Goal: Information Seeking & Learning: Check status

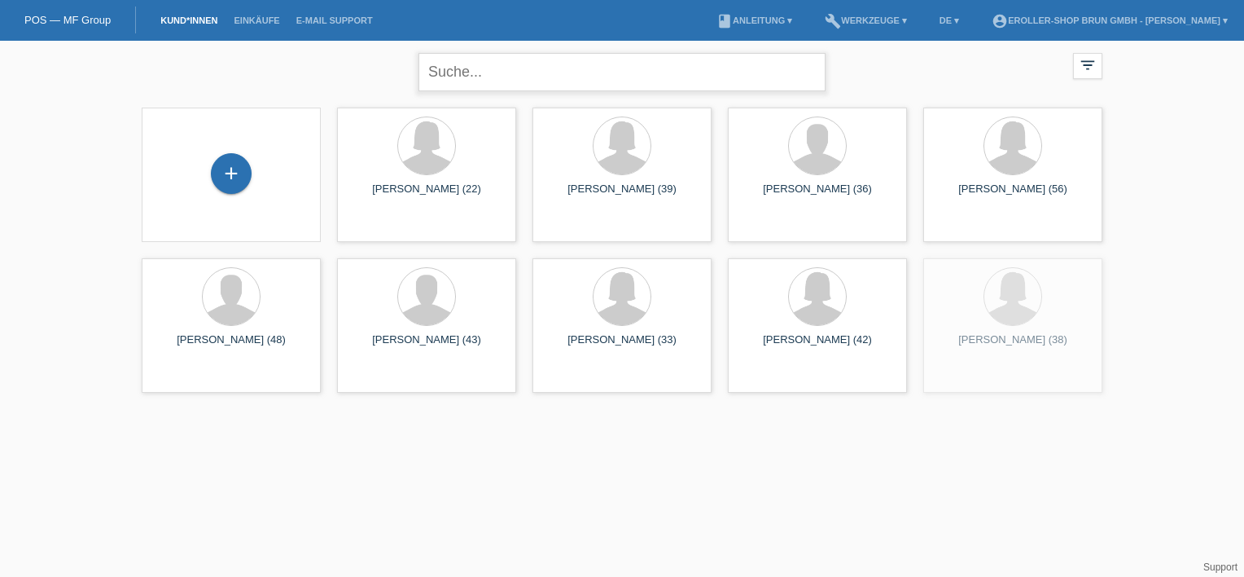
click at [544, 81] on input "text" at bounding box center [622, 72] width 407 height 38
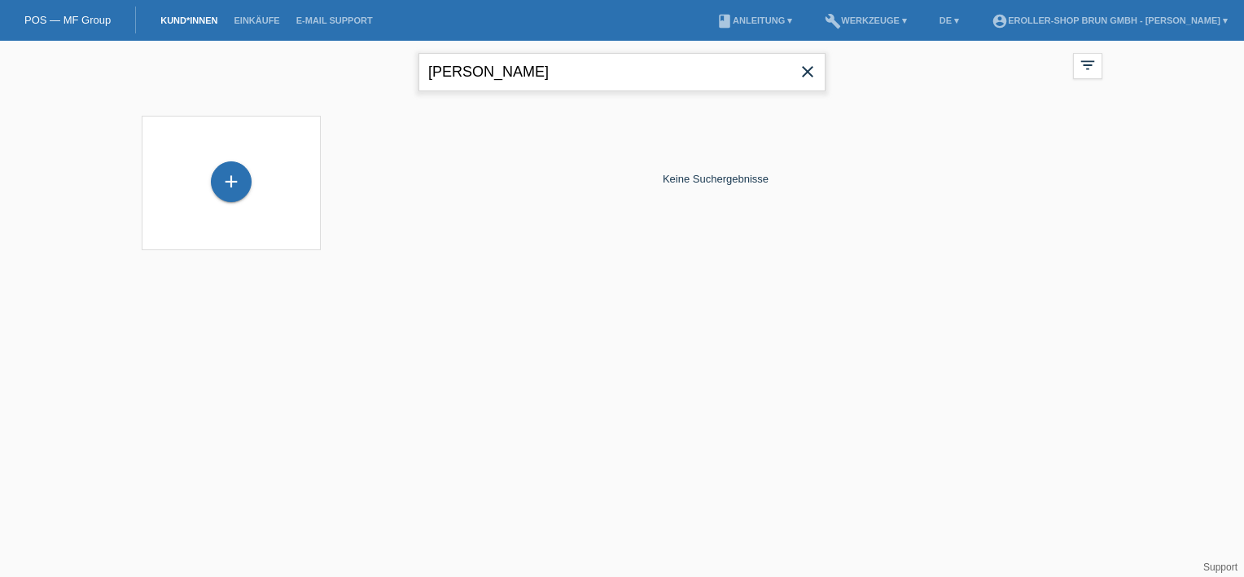
click at [480, 83] on input "[PERSON_NAME]" at bounding box center [622, 72] width 407 height 38
click at [478, 81] on input "[PERSON_NAME]" at bounding box center [622, 72] width 407 height 38
click at [476, 81] on input "[PERSON_NAME]" at bounding box center [622, 72] width 407 height 38
drag, startPoint x: 482, startPoint y: 77, endPoint x: 327, endPoint y: 81, distance: 154.8
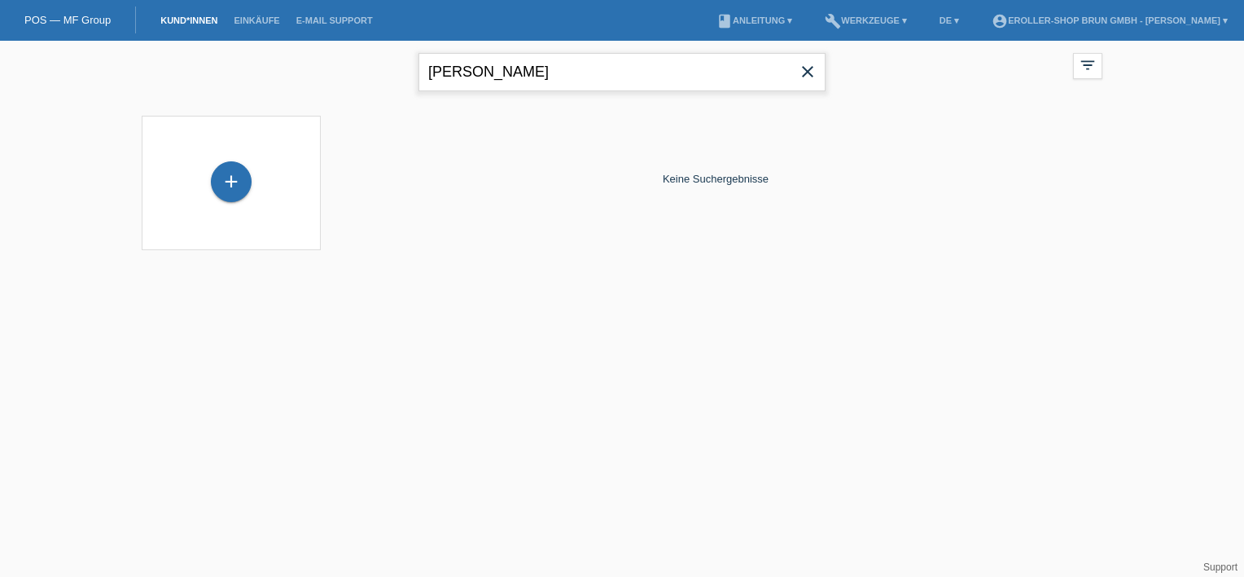
click at [329, 80] on div "[PERSON_NAME] close filter_list view_module Alle Kund*innen anzeigen star Marki…" at bounding box center [622, 70] width 977 height 59
type input "hofer"
click at [242, 24] on link "Einkäufe" at bounding box center [257, 20] width 62 height 10
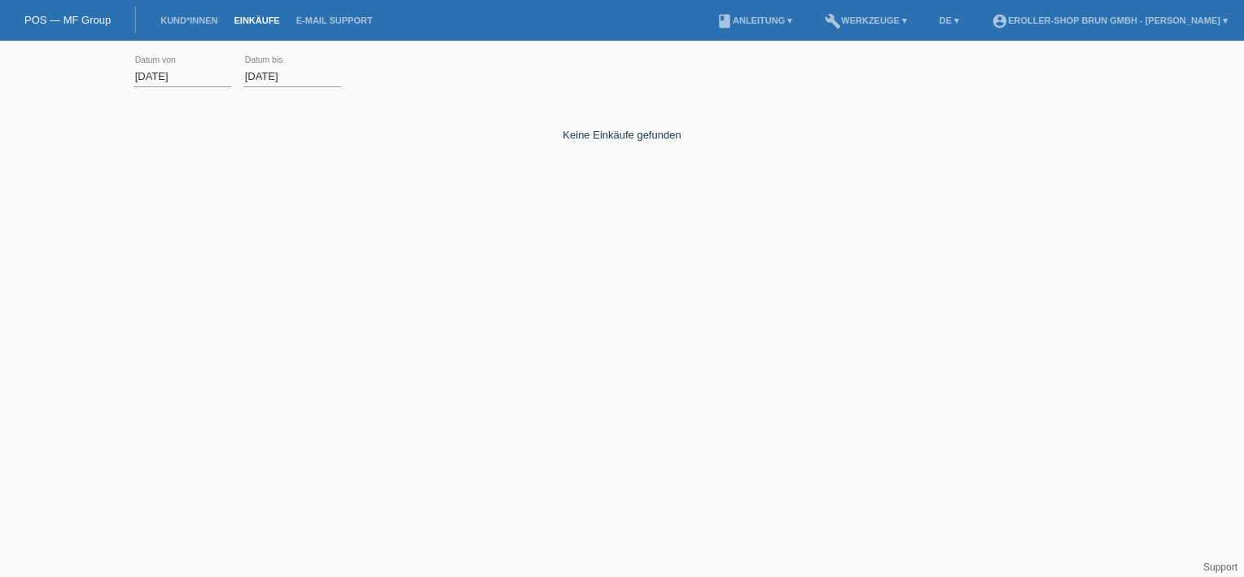
click at [160, 72] on input "01.09.2025" at bounding box center [183, 76] width 98 height 20
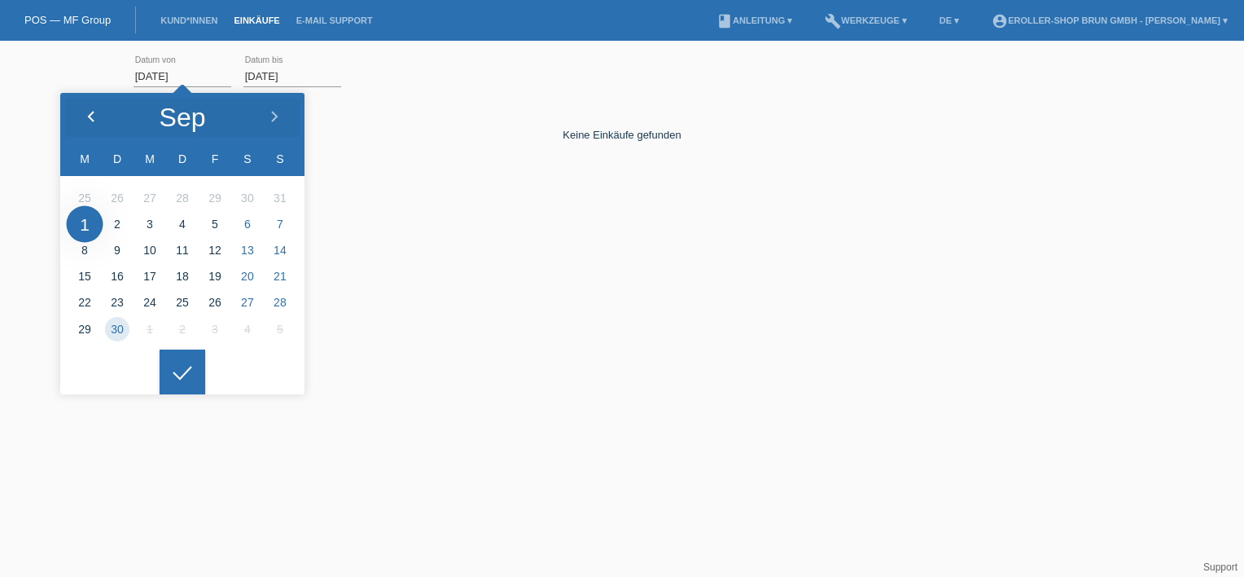
click at [90, 108] on div at bounding box center [90, 117] width 61 height 49
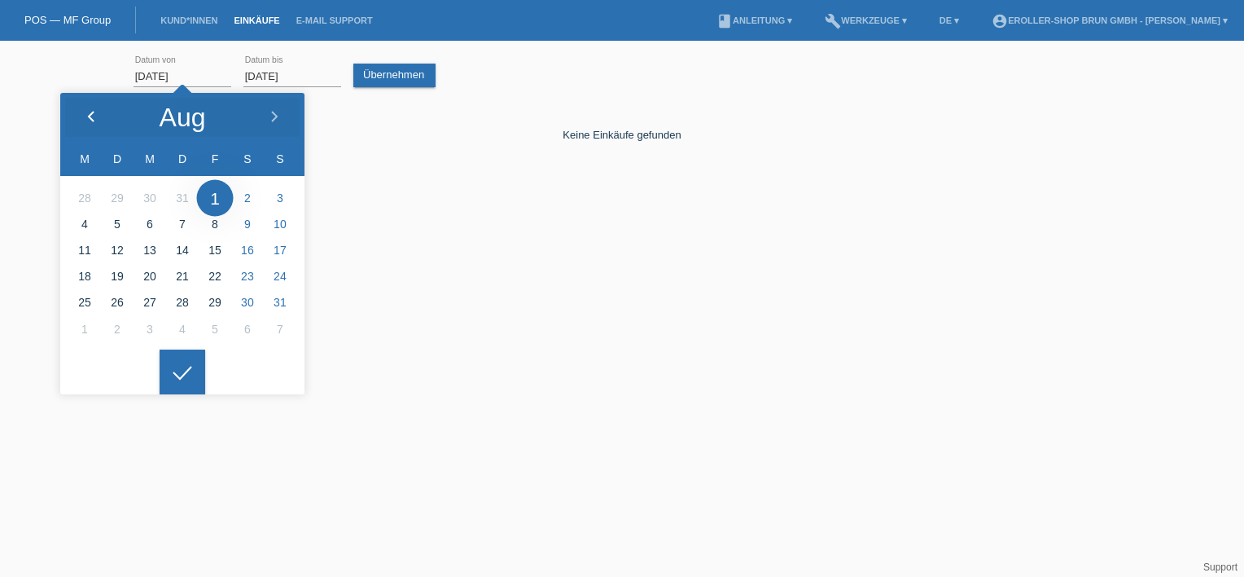
click at [90, 108] on div at bounding box center [90, 117] width 61 height 49
click at [89, 116] on polyline at bounding box center [91, 117] width 5 height 10
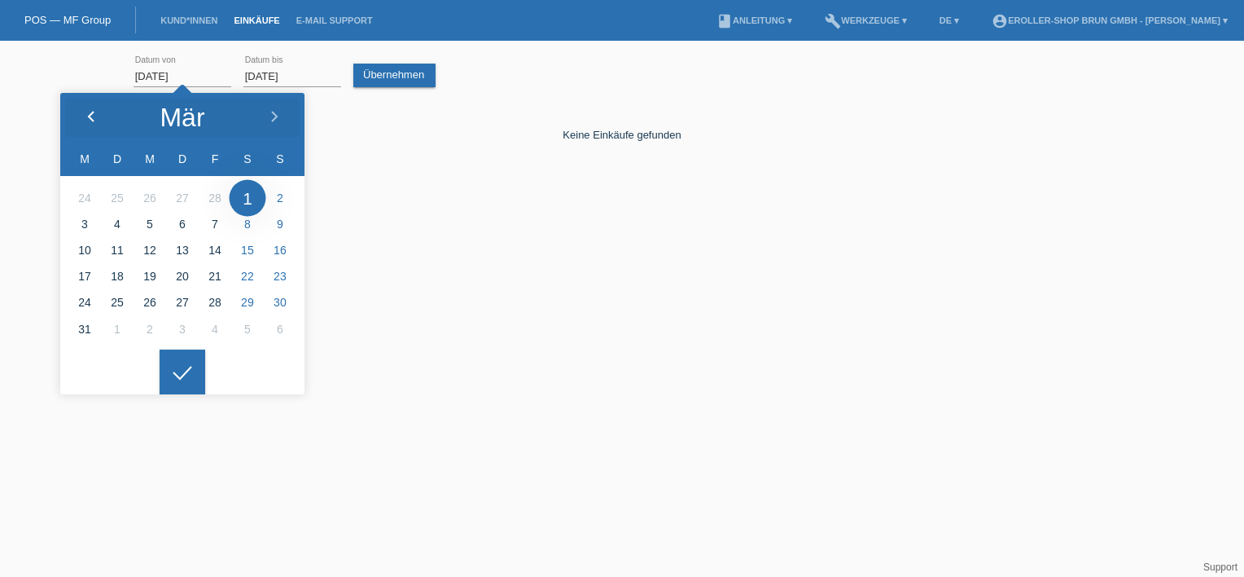
click at [89, 116] on polyline at bounding box center [91, 117] width 5 height 10
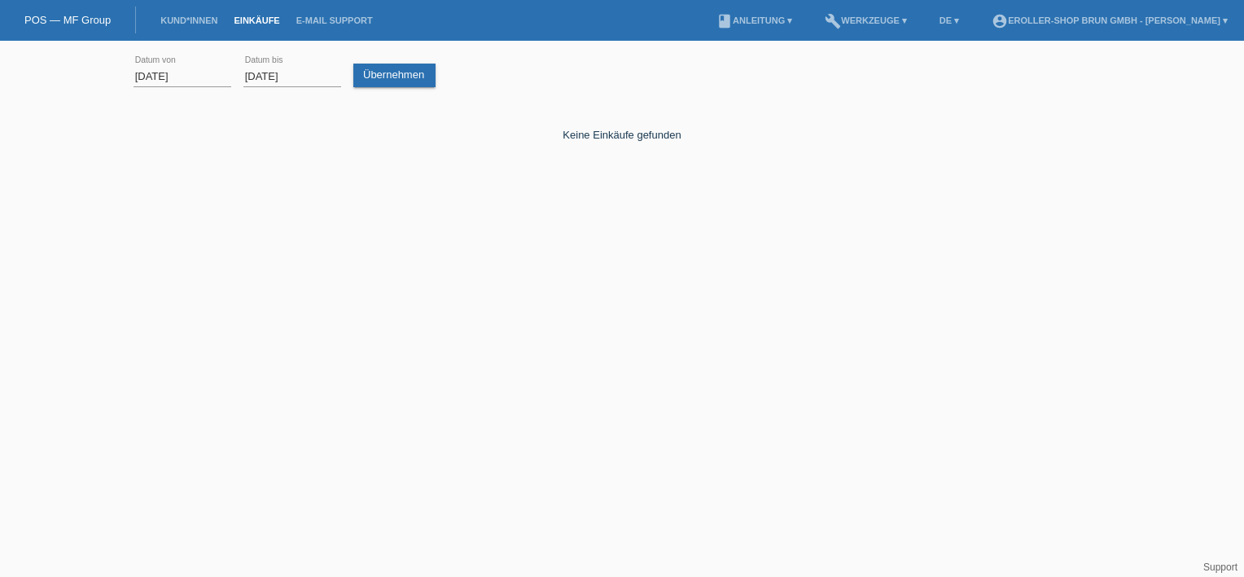
click at [280, 81] on input "30.09.2025" at bounding box center [292, 76] width 98 height 20
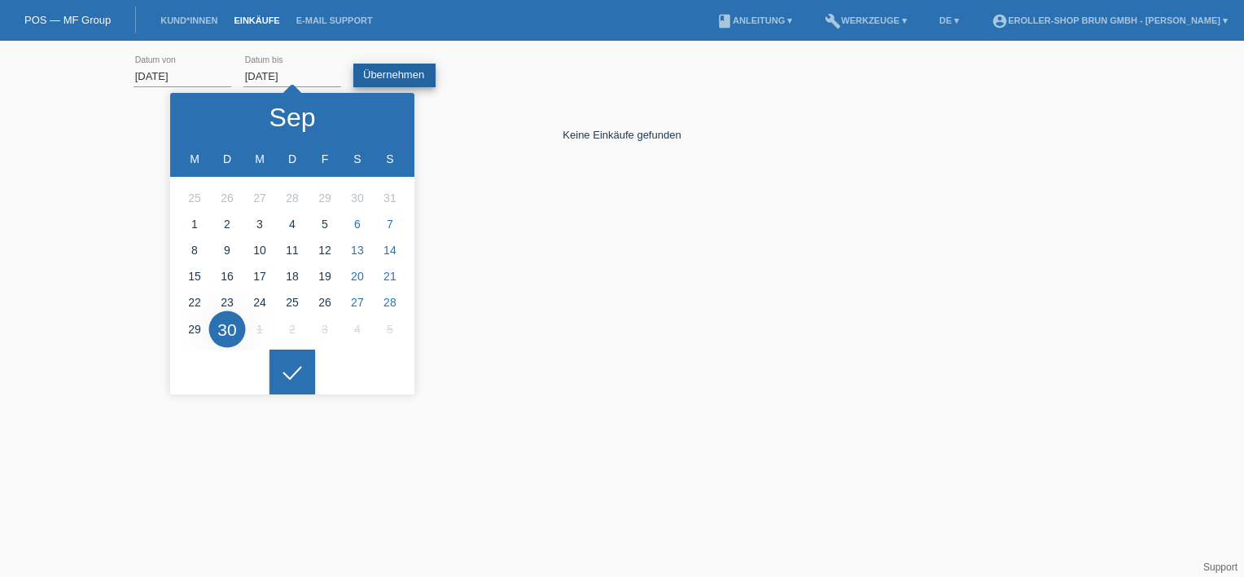
click at [397, 77] on link "Übernehmen" at bounding box center [394, 76] width 82 height 24
drag, startPoint x: 638, startPoint y: 270, endPoint x: 588, endPoint y: 235, distance: 61.9
click at [635, 267] on html "POS — MF Group Kund*innen Einkäufe E-Mail Support menu account_circle eRoller-S…" at bounding box center [622, 133] width 1244 height 267
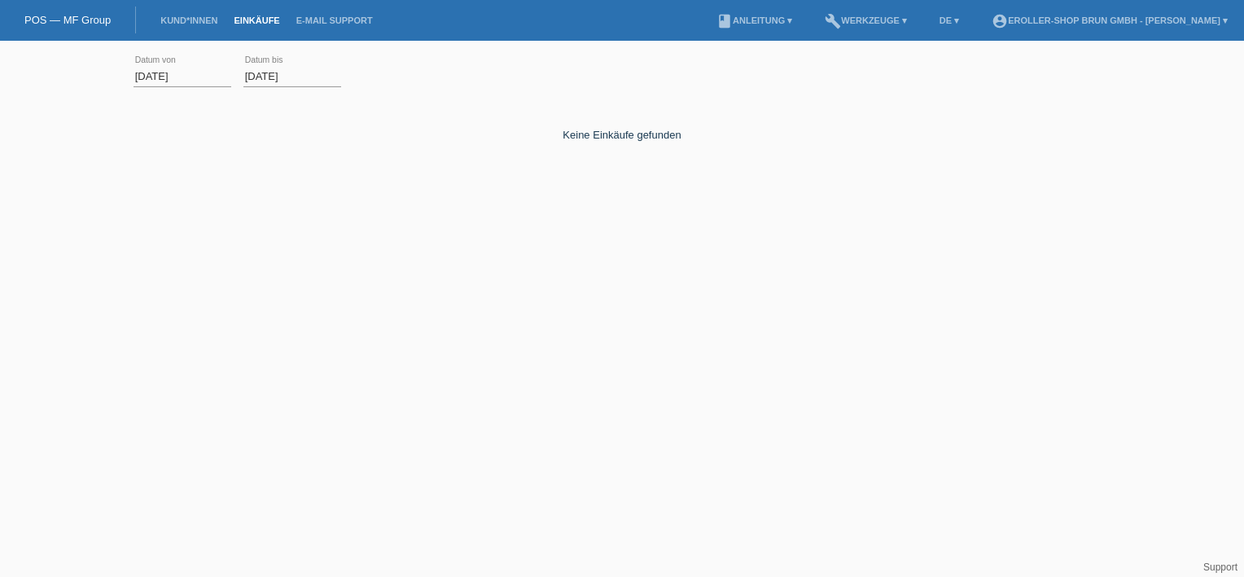
click at [166, 75] on input "01.01.2025" at bounding box center [183, 76] width 98 height 20
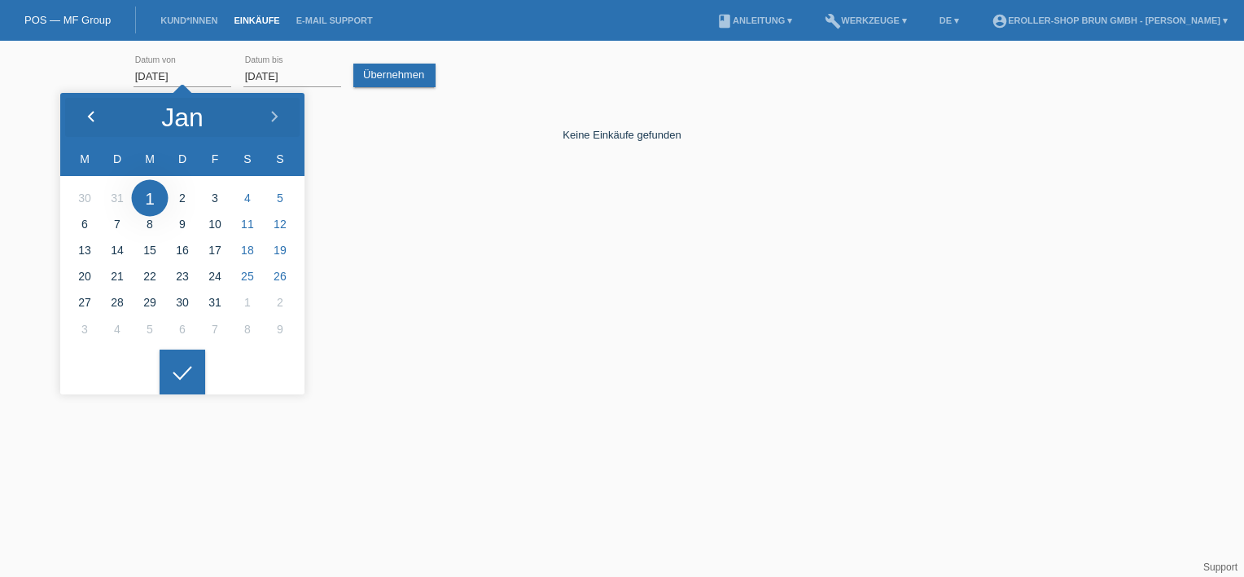
click at [91, 114] on polyline at bounding box center [91, 117] width 5 height 10
type input "01.12.2024"
click at [534, 216] on div "Keine Einkäufe gefunden" at bounding box center [622, 185] width 977 height 163
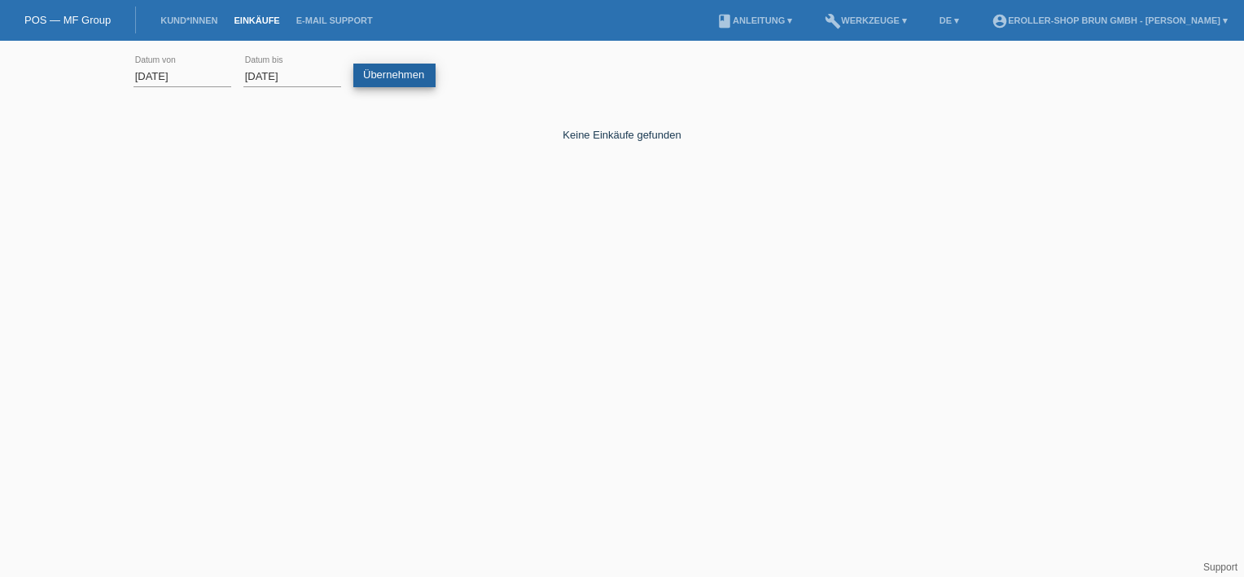
click at [378, 72] on link "Übernehmen" at bounding box center [394, 76] width 82 height 24
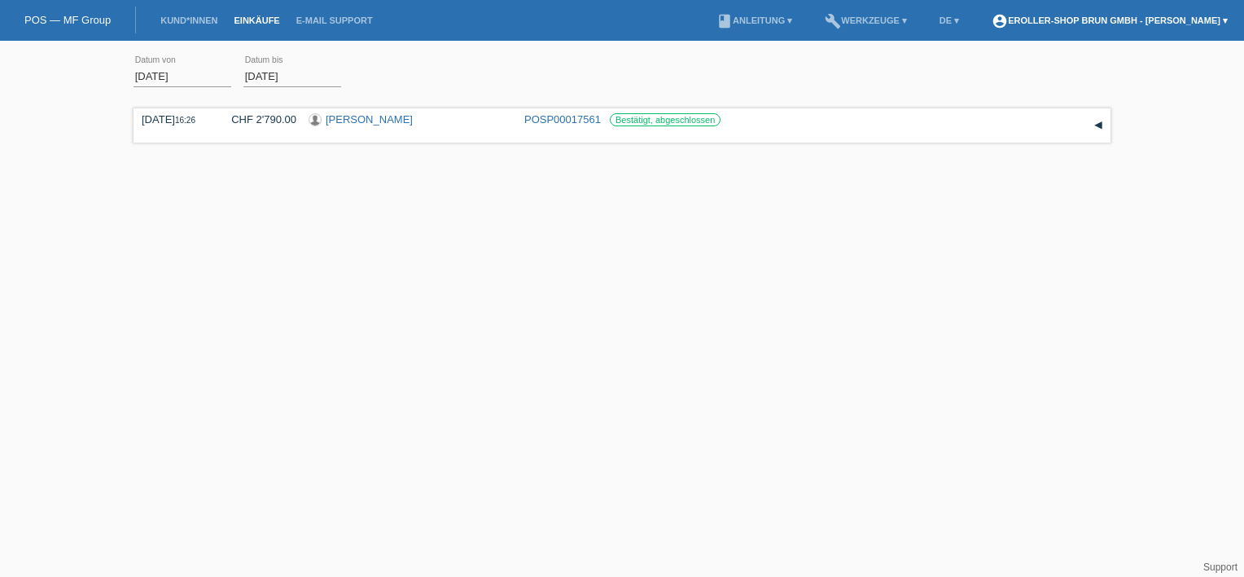
click at [1205, 17] on link "account_circle eRoller-Shop Brun GmbH - Yannik Brun ▾" at bounding box center [1110, 20] width 252 height 10
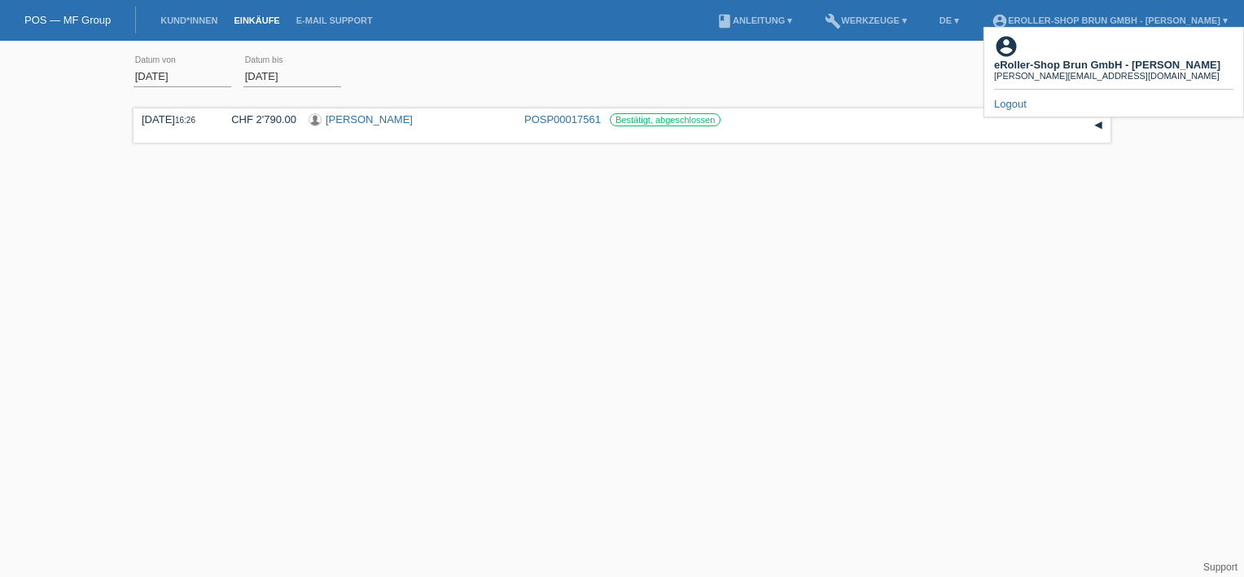
click at [1003, 98] on link "Logout" at bounding box center [1010, 104] width 33 height 12
